Goal: Information Seeking & Learning: Learn about a topic

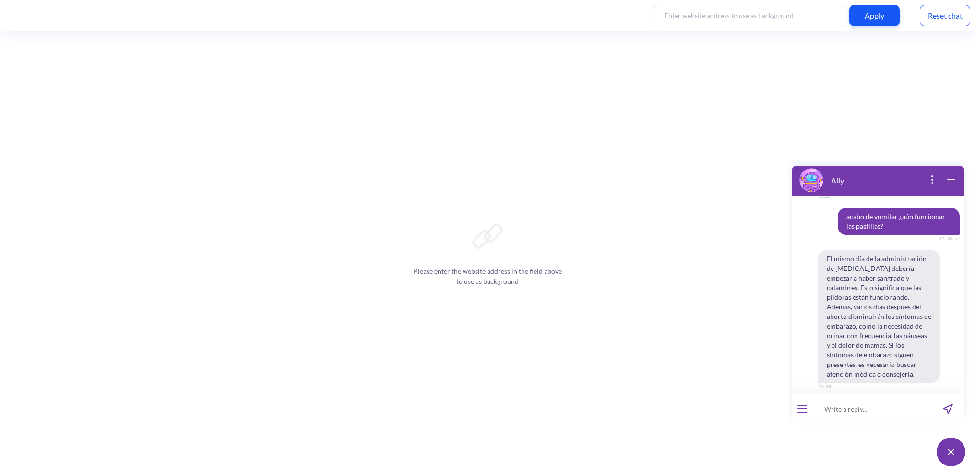
scroll to position [1797, 0]
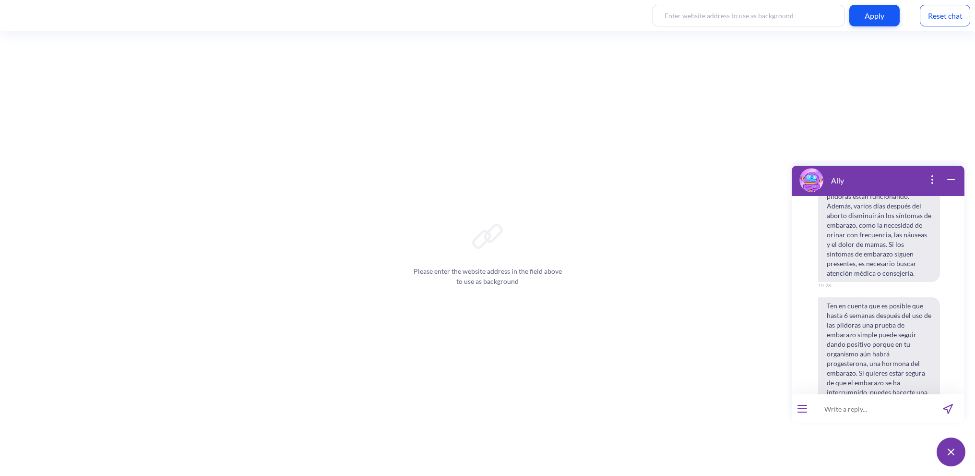
click at [955, 452] on button at bounding box center [951, 451] width 29 height 29
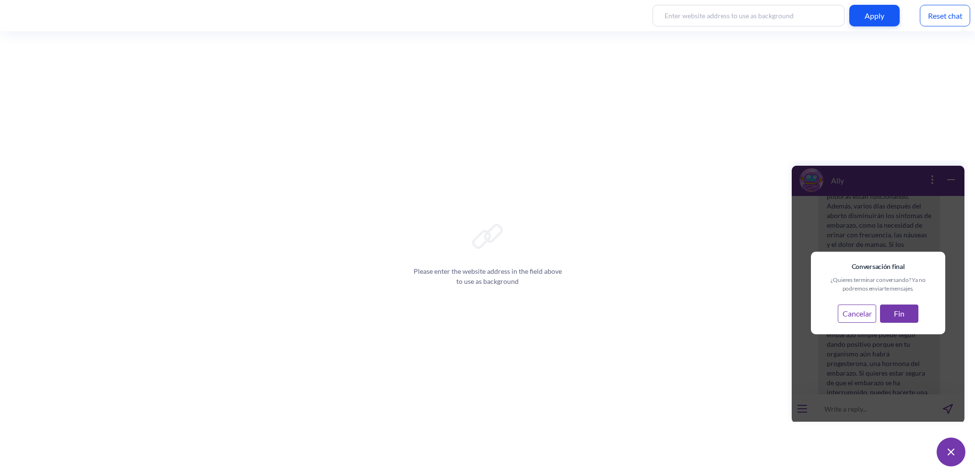
click at [862, 317] on button "Cancelar" at bounding box center [857, 313] width 38 height 18
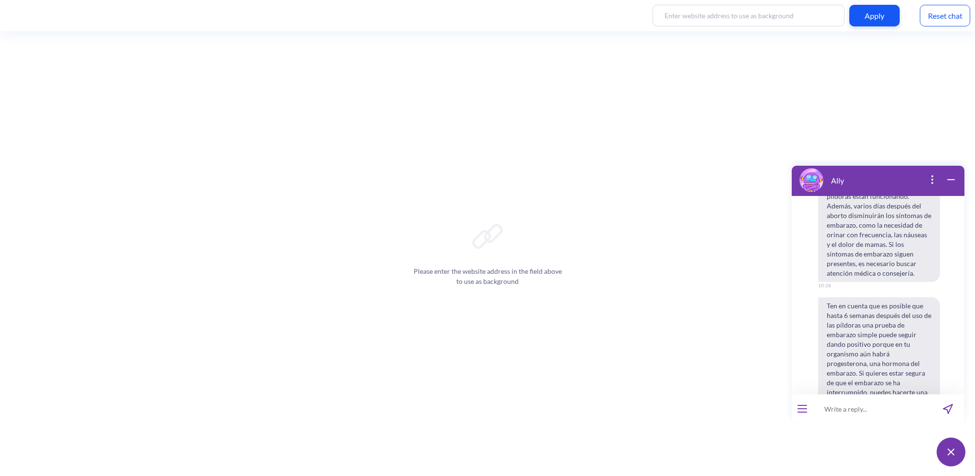
click at [864, 416] on input at bounding box center [872, 408] width 119 height 29
type input "¿qué es un aborto?"
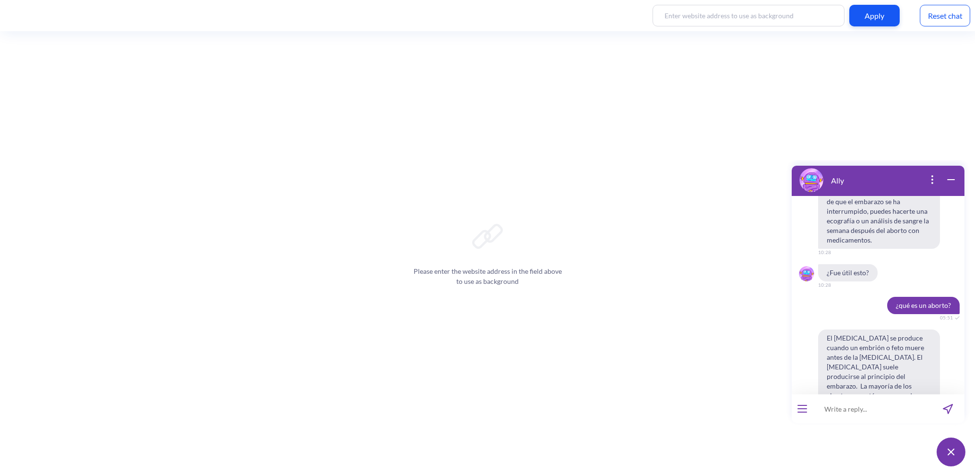
scroll to position [1996, 0]
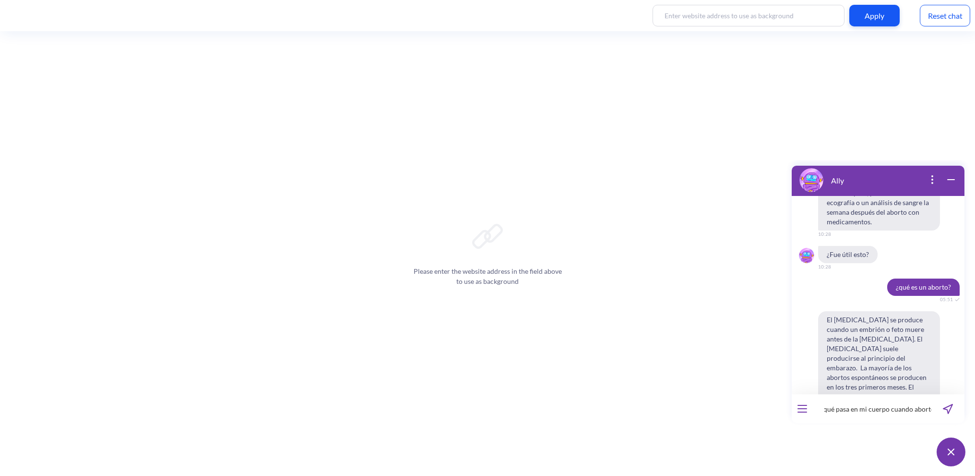
type input "¿qué pasa en mi cuerpo cuando aborto?"
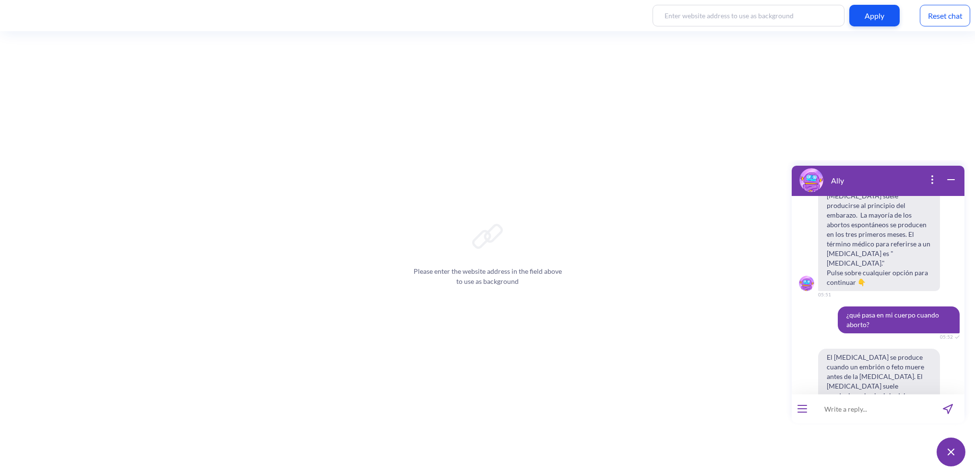
scroll to position [2186, 0]
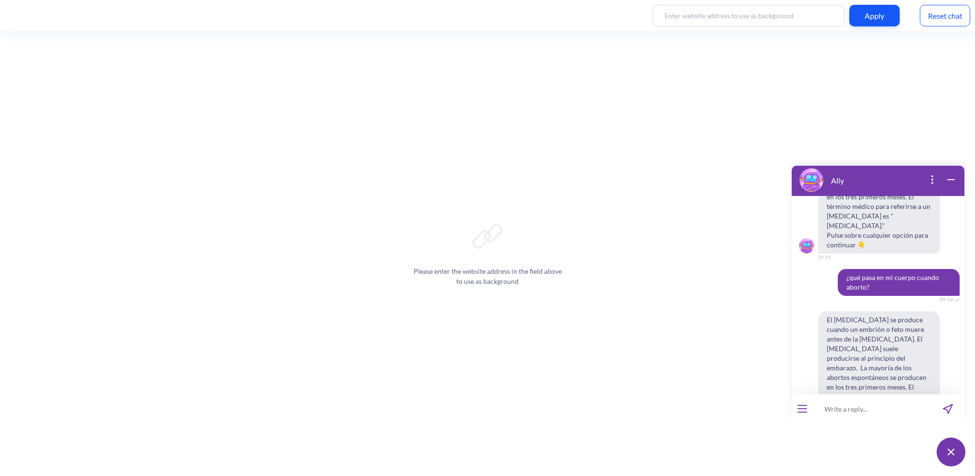
click at [851, 412] on input at bounding box center [872, 408] width 119 height 29
type input "quiero saber qué pasa en mi cuerpo cuando aborto"
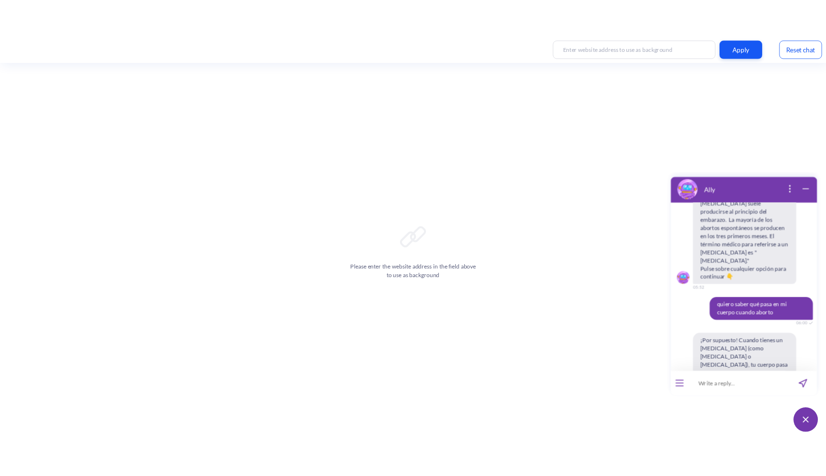
scroll to position [2339, 0]
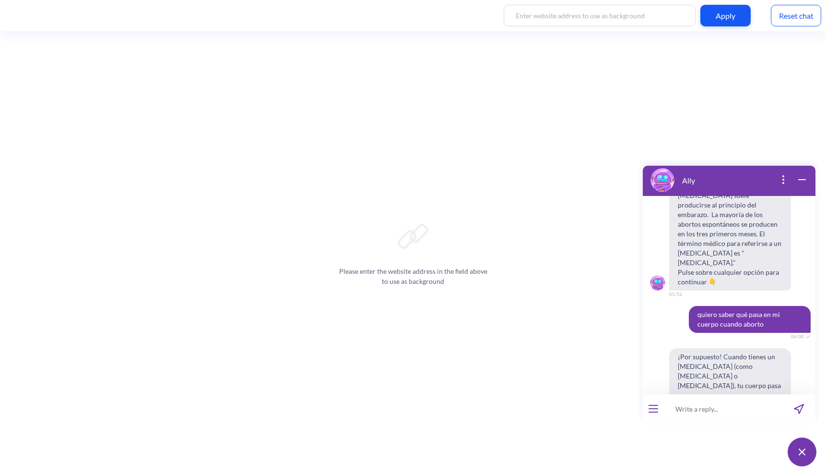
click at [699, 412] on input at bounding box center [723, 408] width 119 height 29
click at [720, 407] on input at bounding box center [723, 408] width 119 height 29
type input "¿necesito estar sedada durante el procedimiento?"
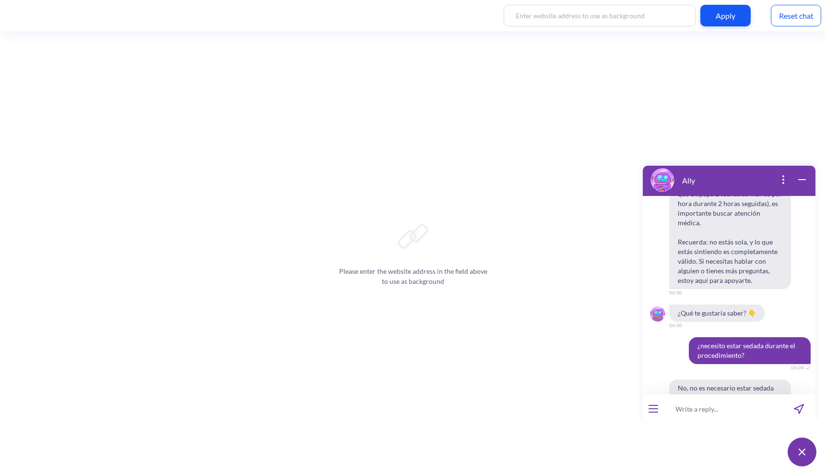
scroll to position [2885, 0]
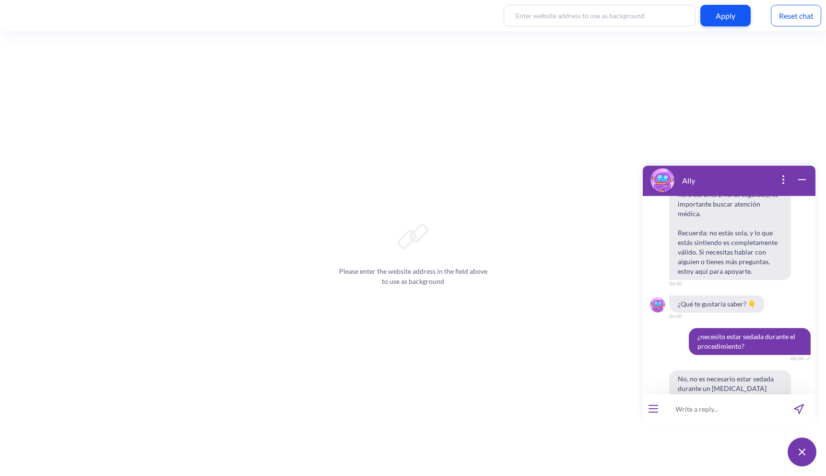
click at [695, 409] on input at bounding box center [723, 408] width 119 height 29
type input "¿Que cosas tengo que tener a la mano durante mi aborto?"
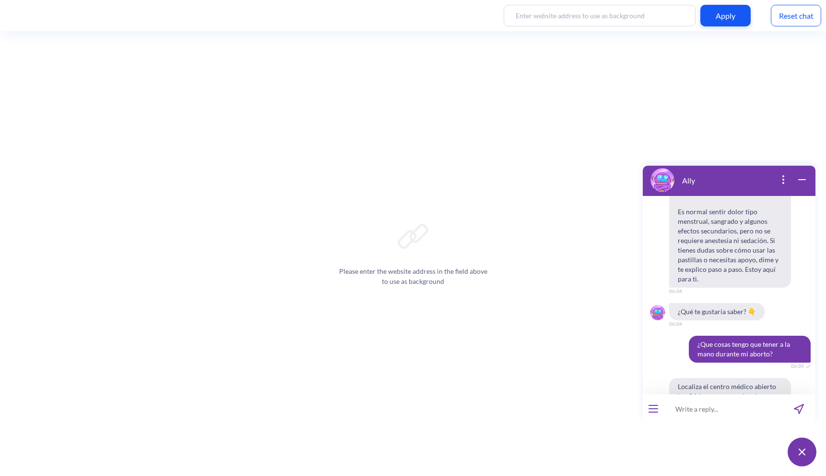
scroll to position [3168, 0]
click at [687, 409] on input at bounding box center [723, 408] width 119 height 29
type input "<"
click at [713, 408] on input "¿debo estar acostada o en moviento durante mi aborto?" at bounding box center [723, 408] width 119 height 29
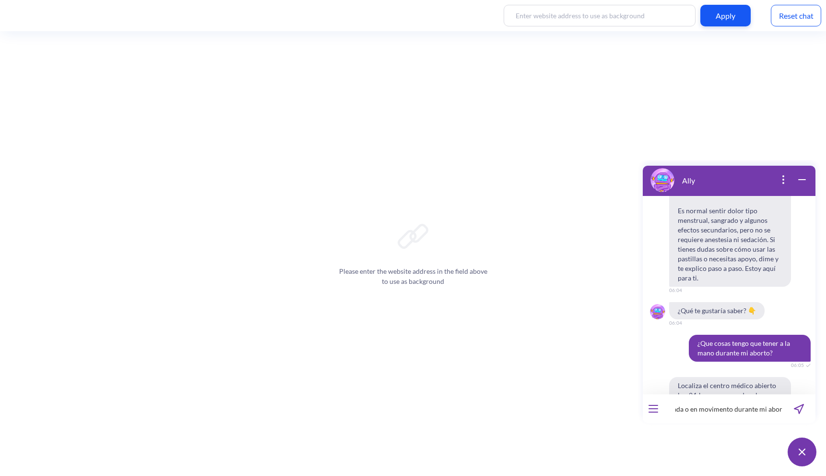
type input "¿debo estar acostada o en movimiento durante mi aborto?"
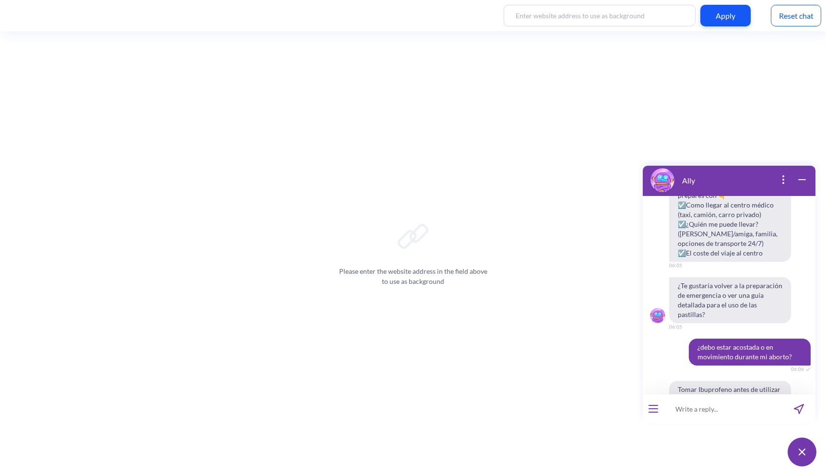
scroll to position [3430, 0]
click at [722, 414] on input at bounding box center [723, 408] width 119 height 29
type input "Si hago ejercicio durante mi aborto, ¿eso ayuda a que sea más rápido?"
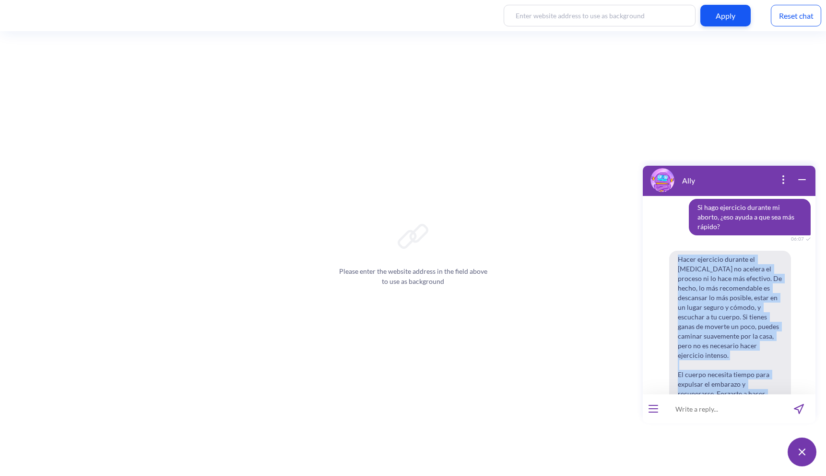
scroll to position [3882, 0]
drag, startPoint x: 678, startPoint y: 220, endPoint x: 782, endPoint y: 278, distance: 118.6
click at [782, 278] on span "Hacer ejercicio durante el [MEDICAL_DATA] no acelera el proceso ni lo hace más …" at bounding box center [730, 364] width 122 height 228
copy span "Hacer ejercicio durante el [MEDICAL_DATA] no acelera el proceso ni lo hace más …"
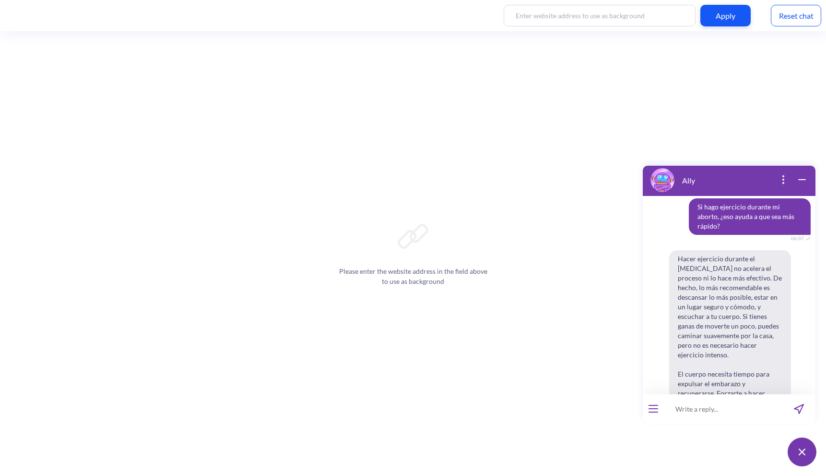
click at [697, 415] on input at bounding box center [723, 408] width 119 height 29
type input "¿necesito un colador?"
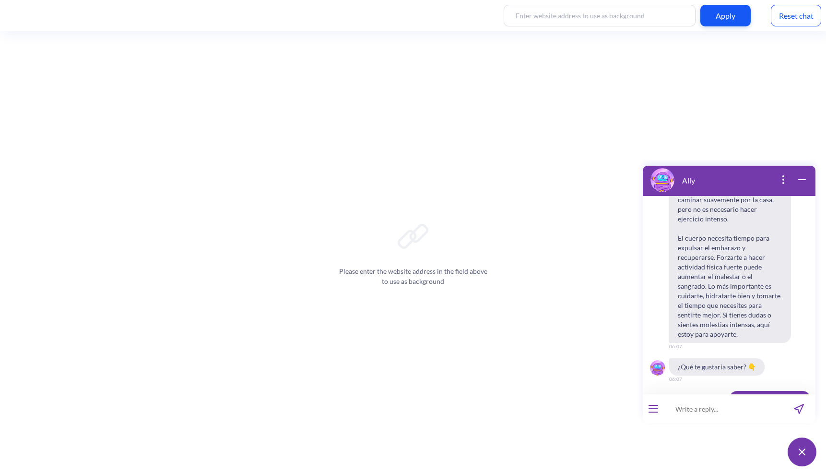
scroll to position [4017, 0]
type input "Estoy sangrando mucho, ¿es normal?"
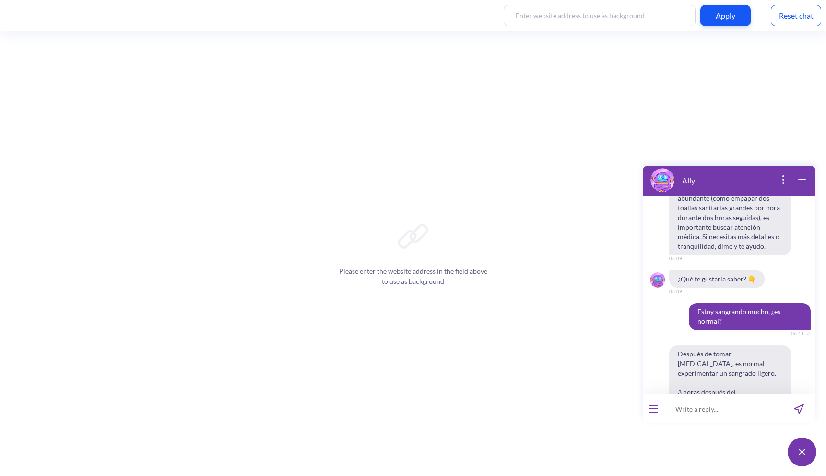
scroll to position [4433, 0]
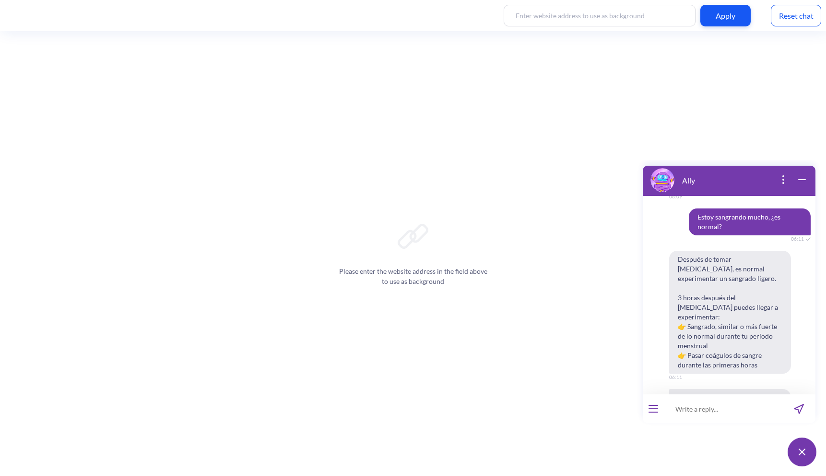
click at [717, 408] on input at bounding box center [723, 408] width 119 height 29
type input "¿puedo tomar hioscina?"
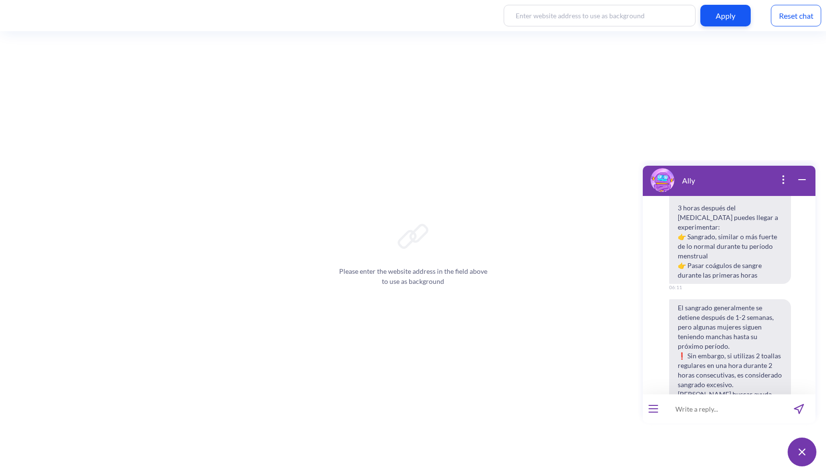
scroll to position [4514, 0]
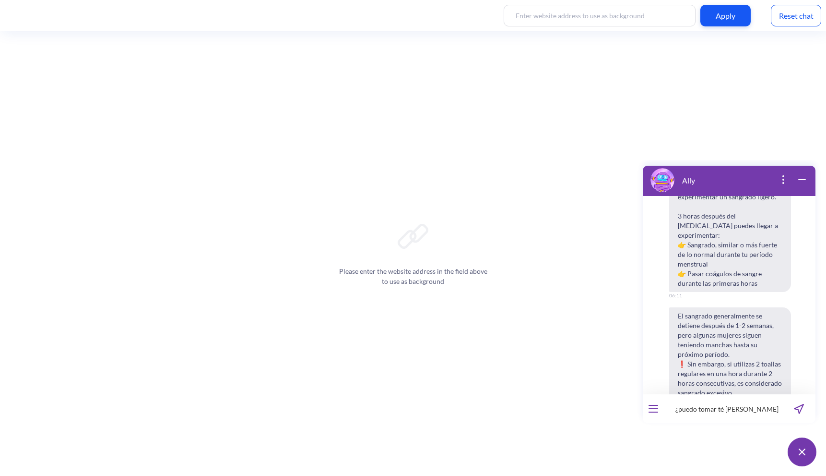
type input "¿puedo tomar té [PERSON_NAME]?"
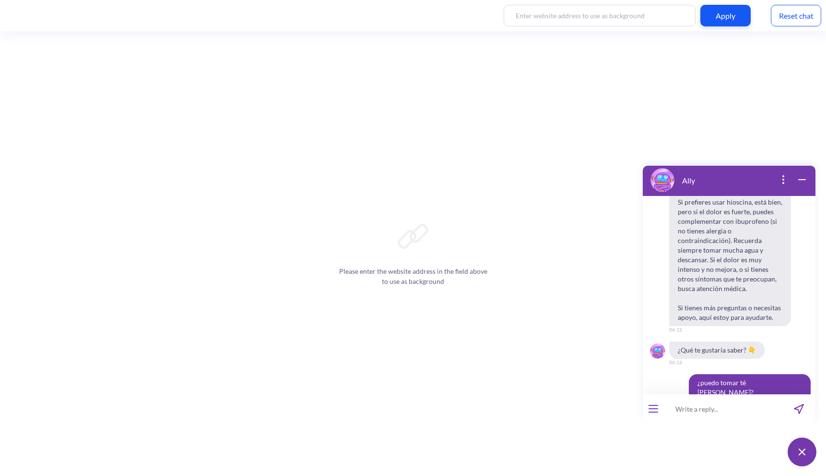
scroll to position [4903, 0]
click at [727, 407] on input at bounding box center [723, 408] width 119 height 29
type input "¿hay algo que no deba comer durante el proceso?"
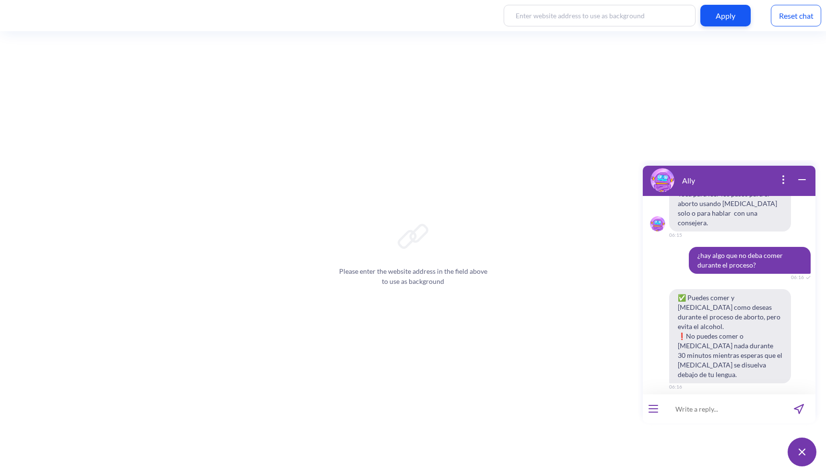
scroll to position [5416, 0]
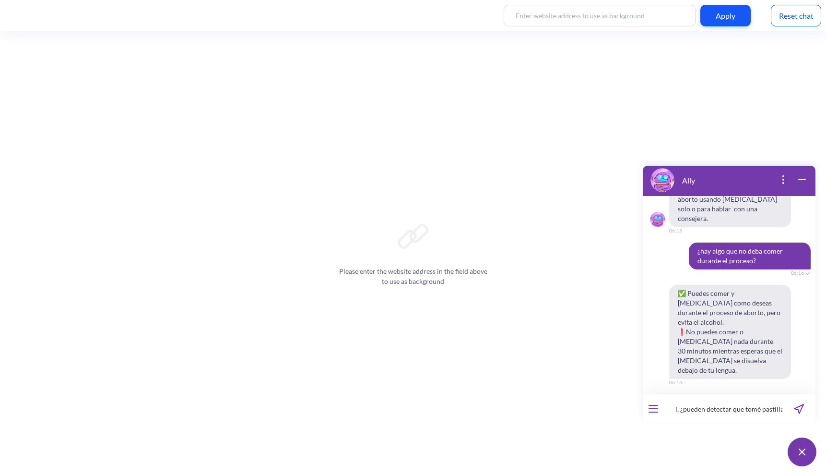
type input "Mi pareja me quiere llevar al hospital, ¿pueden detectar que tomé pastillas?"
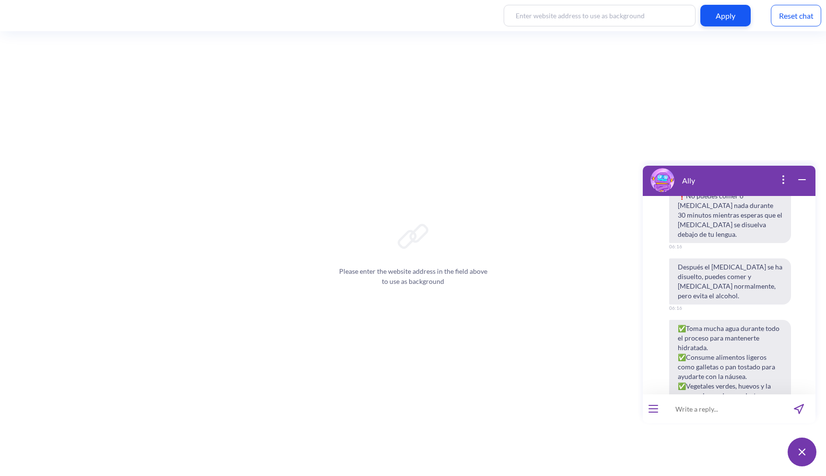
scroll to position [5551, 0]
click at [715, 414] on input at bounding box center [723, 408] width 119 height 29
type input "¿puedo fumar durante el aborto?"
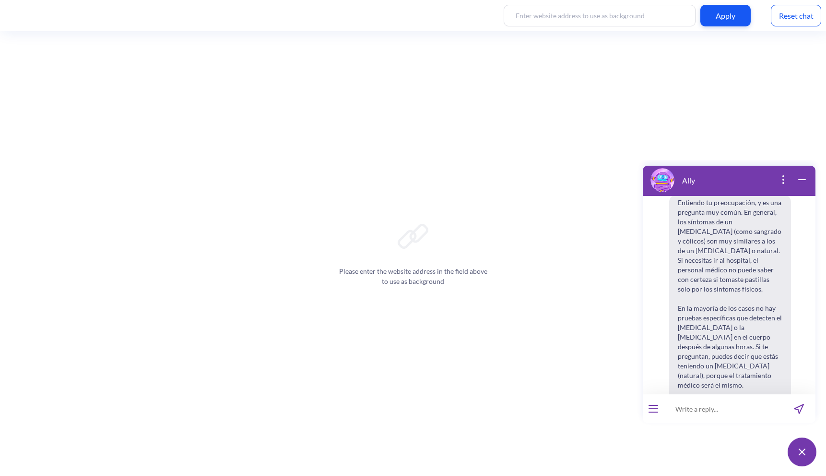
scroll to position [5909, 0]
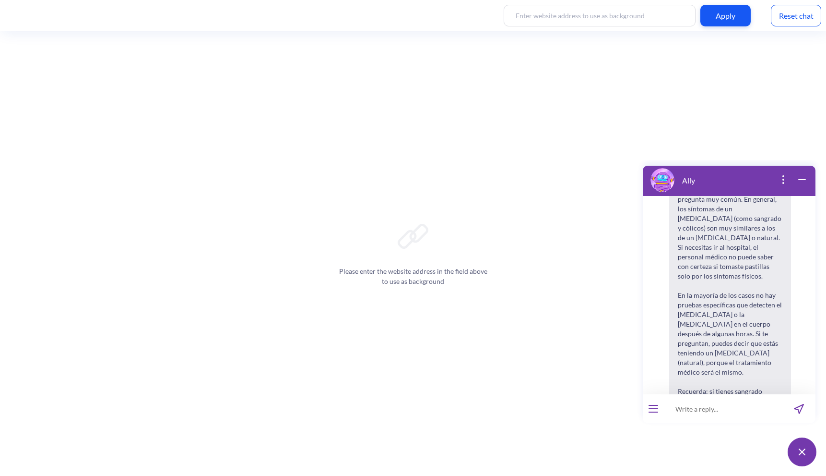
click at [705, 409] on input at bounding box center [723, 408] width 119 height 29
type input "¿tengo que usar las pastillas en una clínica?"
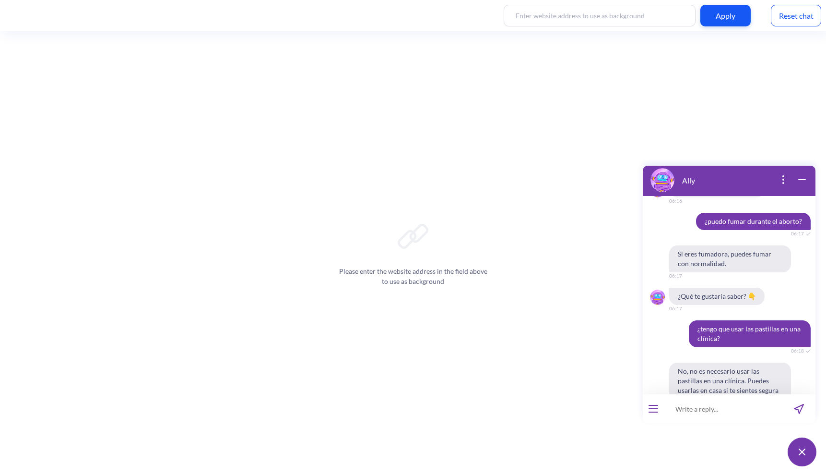
scroll to position [6266, 0]
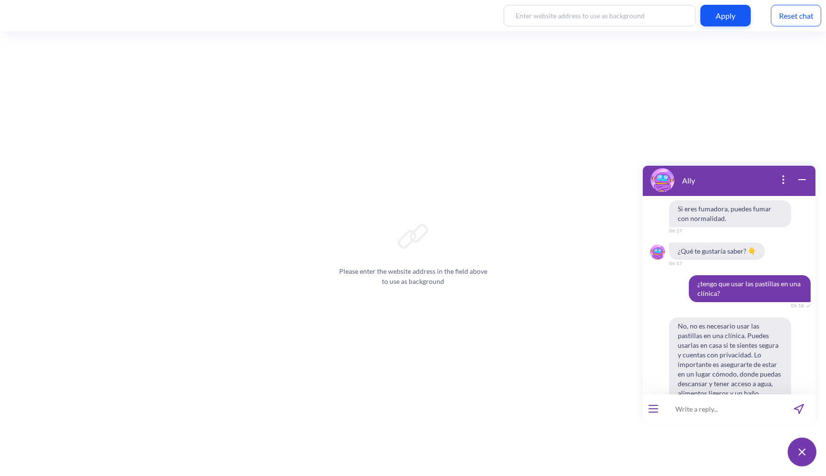
click at [702, 408] on input at bounding box center [723, 408] width 119 height 29
type input "¿puedo viajar en avión después de abortar?"
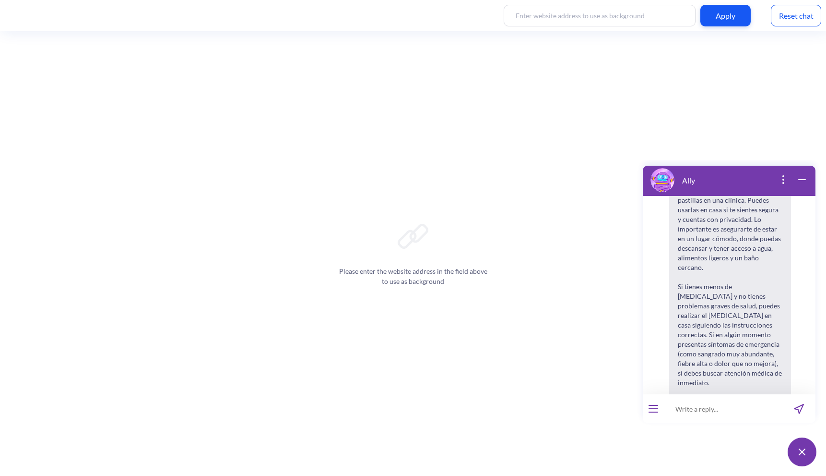
scroll to position [6401, 0]
click at [725, 403] on input at bounding box center [723, 408] width 119 height 29
type input "¿puedo nadar después de haber tenido un aborto?"
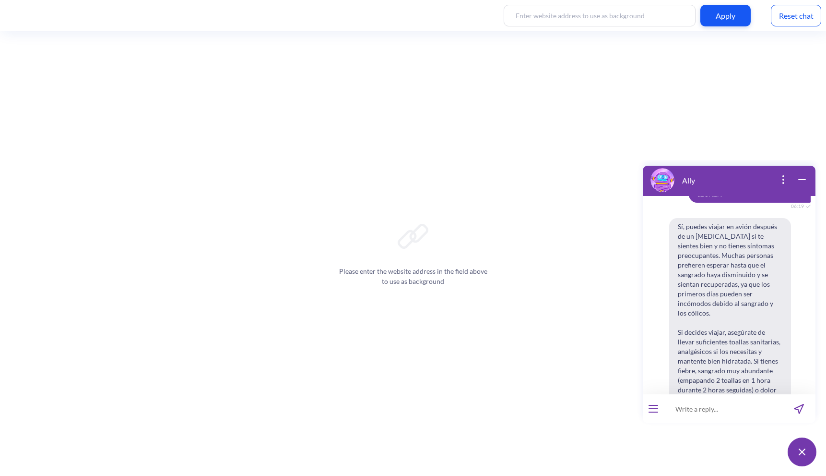
scroll to position [6728, 0]
click at [701, 408] on input at bounding box center [723, 408] width 119 height 29
type input "<"
type input "¿cuándo puedo ponerme un anticonceptivo despues de aboratr?"
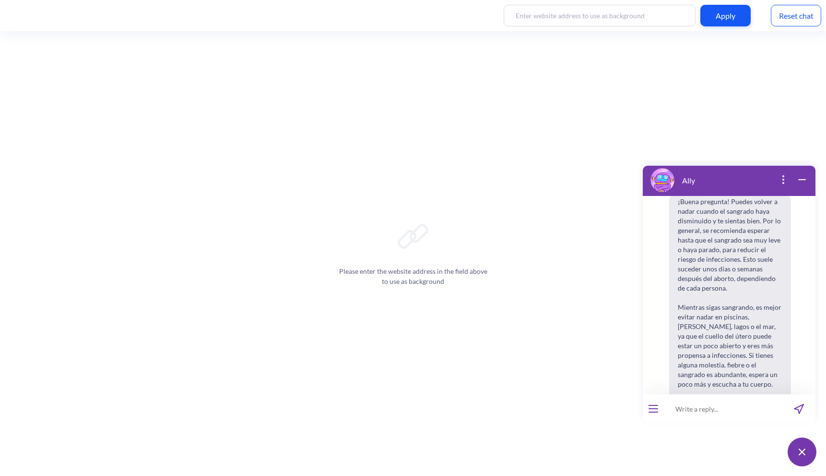
scroll to position [7077, 0]
click at [727, 413] on input at bounding box center [723, 408] width 119 height 29
type input "?"
type input "¿me puede dar cáncer en el útero si aborto?"
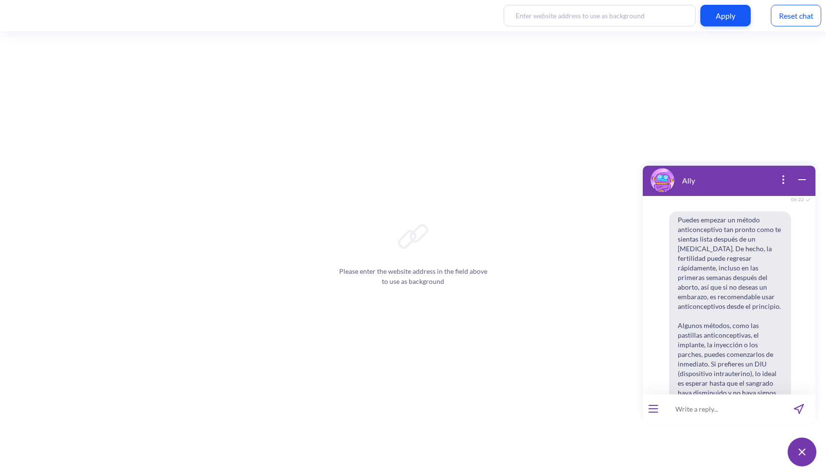
scroll to position [7422, 0]
click at [721, 408] on input at bounding box center [723, 408] width 119 height 29
type input "tengo depresión, ¿puedo abortar aun así?"
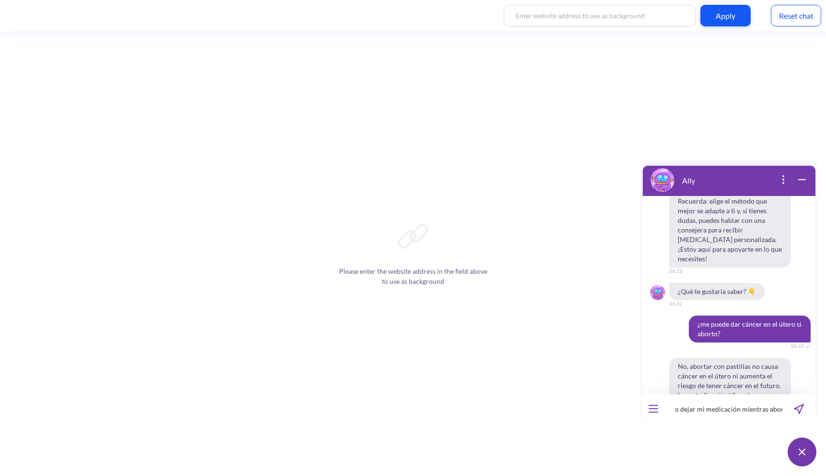
scroll to position [0, 71]
type input "Si tengo diabetes, ¿debo dejar mi medicación mientras aborto?"
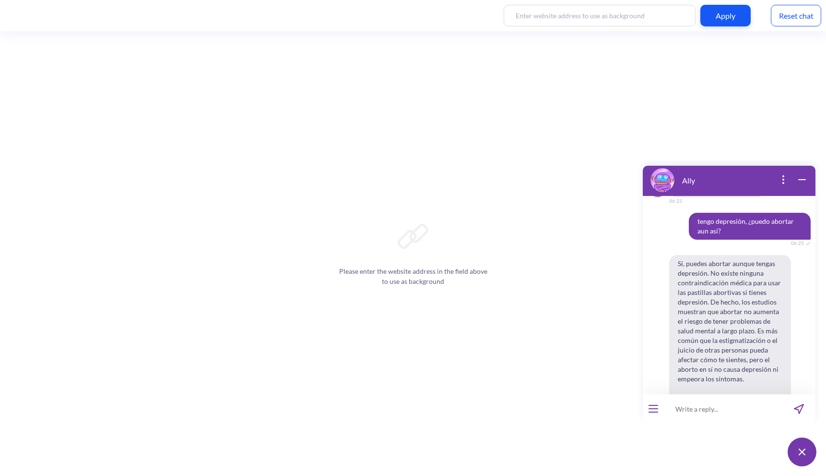
scroll to position [7962, 0]
click at [703, 415] on input at bounding box center [723, 408] width 119 height 29
type input "¿qué consecuencias legales puedo tener si aborto?"
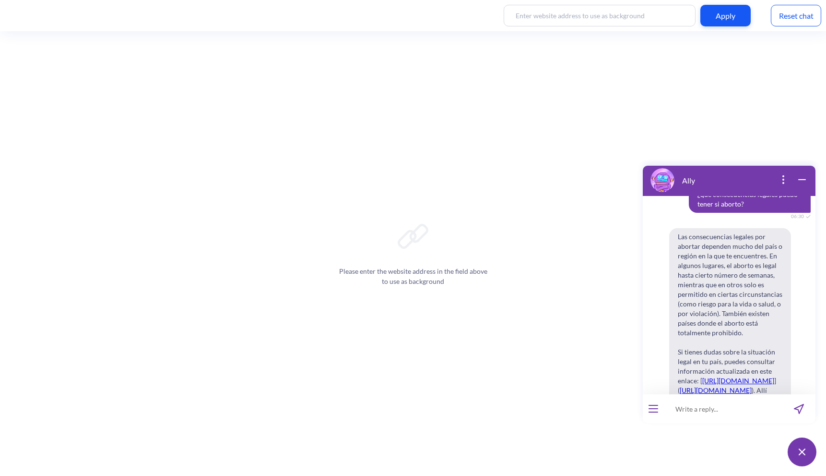
scroll to position [8602, 0]
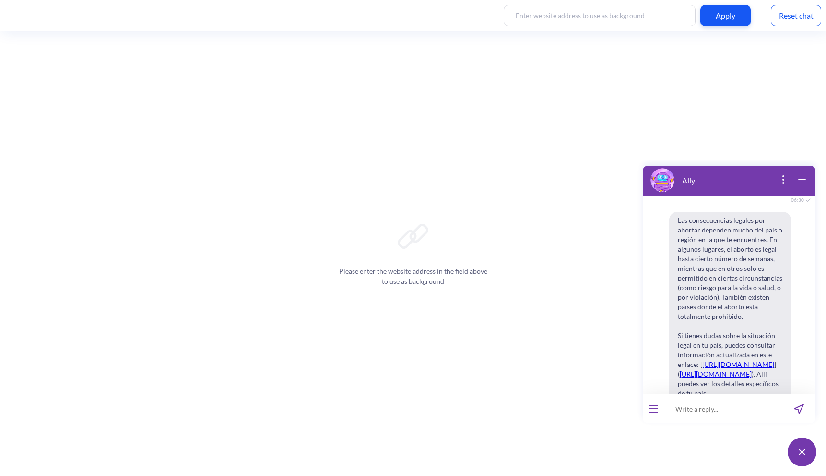
click at [700, 408] on input at bounding box center [723, 408] width 119 height 29
type input "¿puedo tomar medicamentos para los efectos secundarios?"
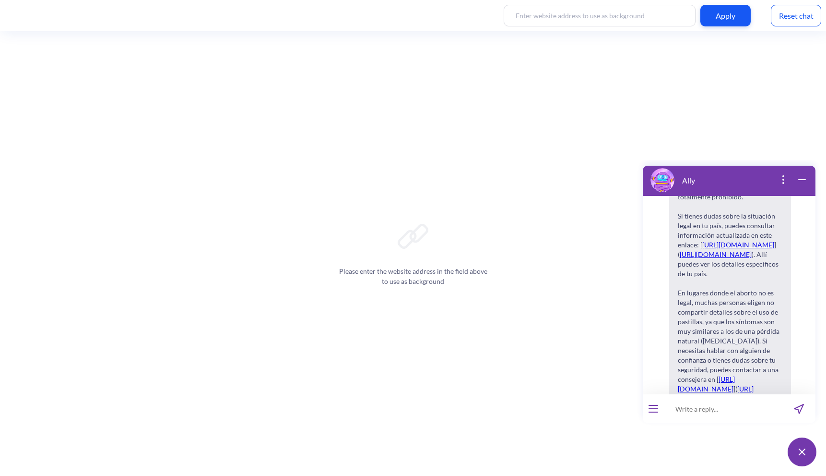
scroll to position [8731, 0]
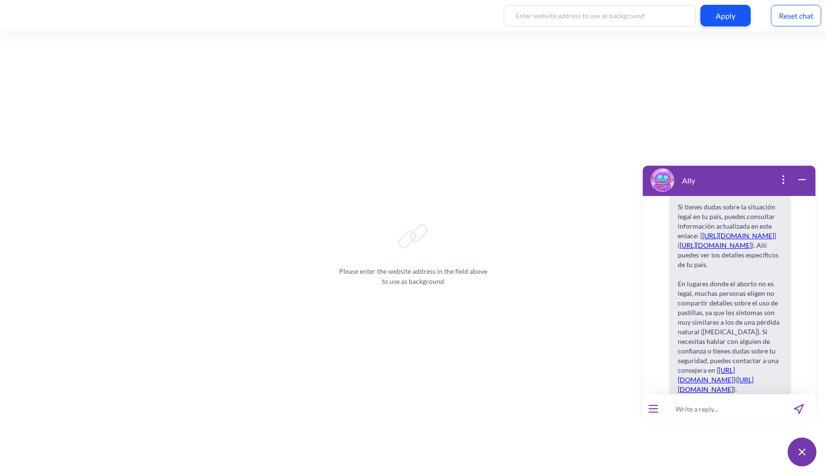
click at [709, 403] on input at bounding box center [723, 408] width 119 height 29
type input "¿debo de tener reposo durante el aborto?"
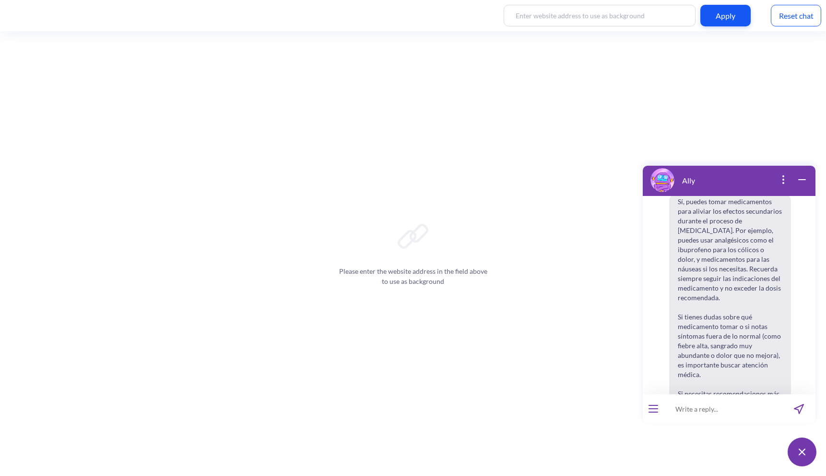
scroll to position [9084, 0]
click at [690, 413] on input at bounding box center [723, 408] width 119 height 29
type input "¿y tengo que guardar reposo varios días después de abortar?"
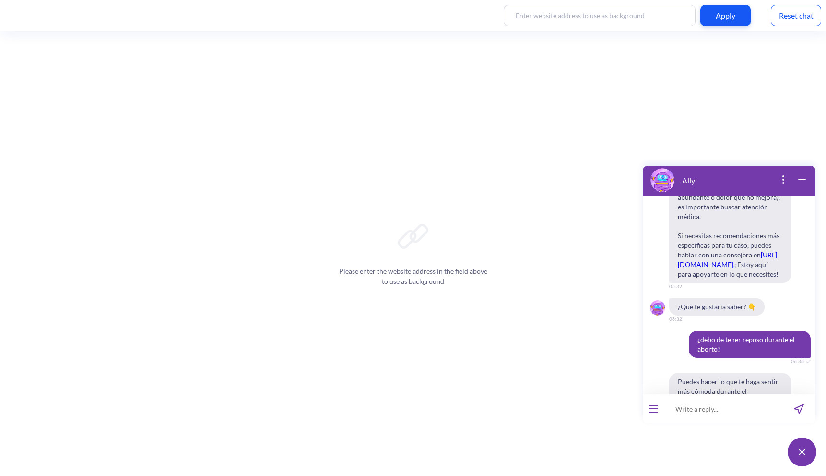
scroll to position [9240, 0]
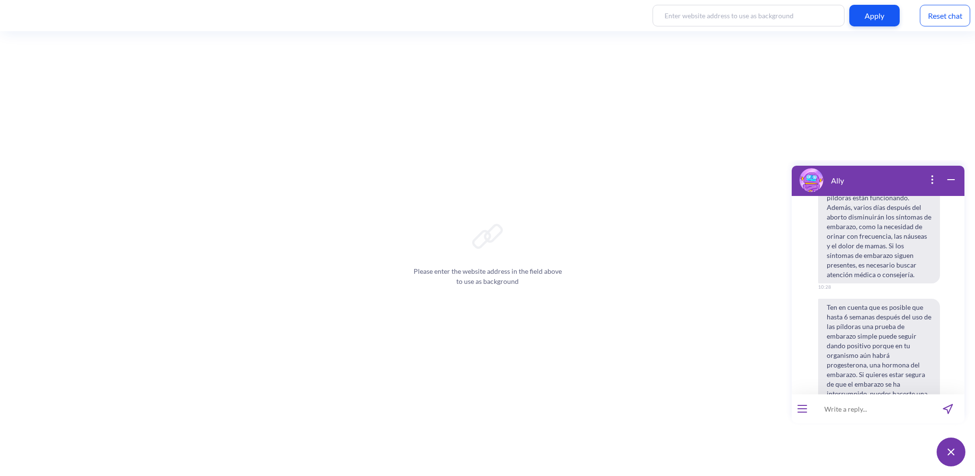
scroll to position [1797, 0]
